Goal: Task Accomplishment & Management: Manage account settings

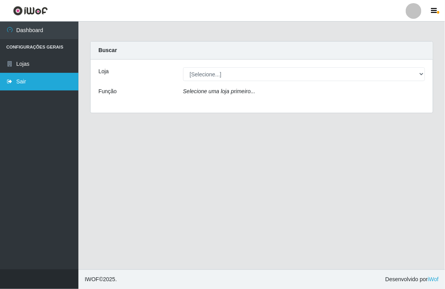
click at [20, 82] on link "Sair" at bounding box center [39, 82] width 78 height 18
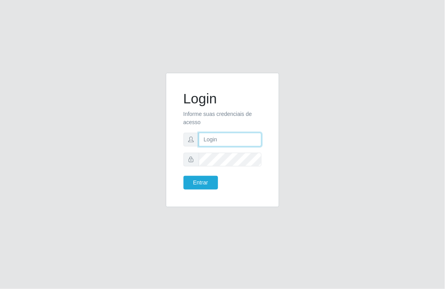
click at [218, 139] on input "text" at bounding box center [230, 140] width 63 height 14
type input "[EMAIL_ADDRESS][DOMAIN_NAME]"
click at [184, 176] on button "Entrar" at bounding box center [201, 183] width 35 height 14
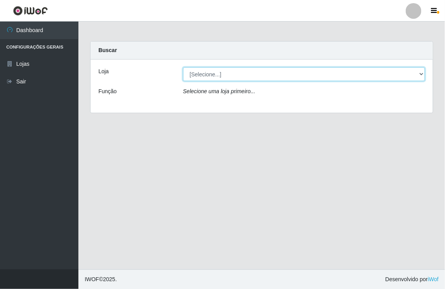
click at [422, 72] on select "[Selecione...] Nordestão - [GEOGRAPHIC_DATA]" at bounding box center [304, 74] width 242 height 14
select select "454"
click at [183, 67] on select "[Selecione...] Nordestão - [GEOGRAPHIC_DATA]" at bounding box center [304, 74] width 242 height 14
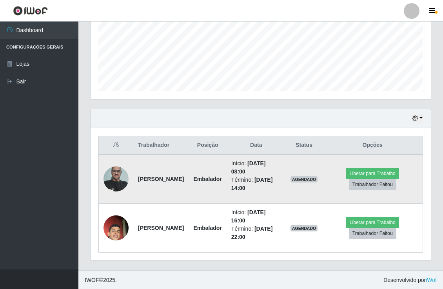
scroll to position [189, 0]
